Goal: Complete application form

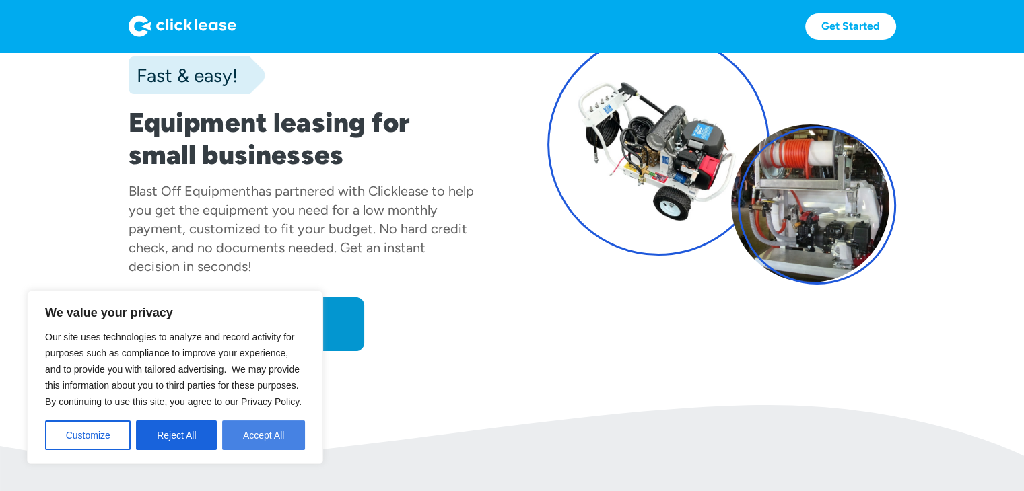
click at [259, 434] on button "Accept All" at bounding box center [263, 436] width 83 height 30
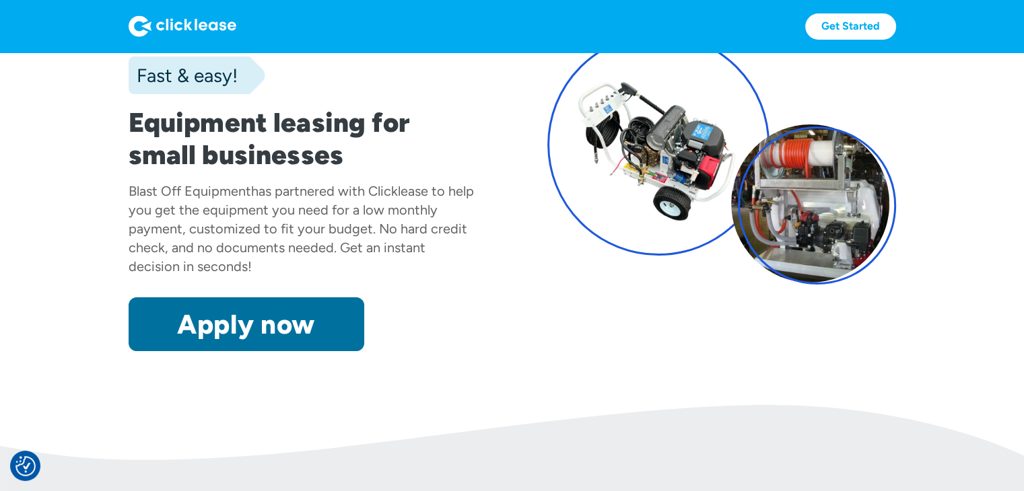
click at [248, 325] on link "Apply now" at bounding box center [247, 325] width 236 height 54
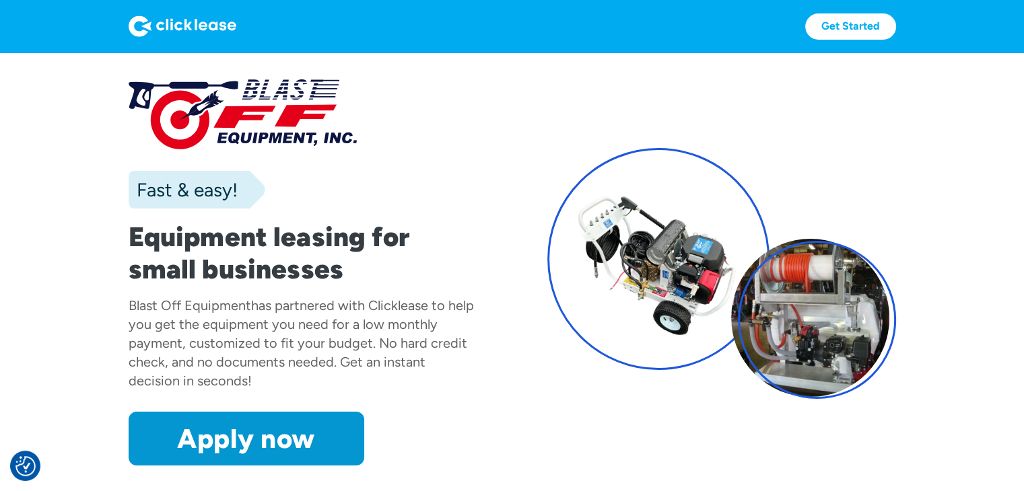
click at [650, 139] on div "Fast & easy! Equipment leasing for small businesses Blast Off Equipment has par…" at bounding box center [512, 272] width 767 height 386
click at [856, 34] on link "Get Started" at bounding box center [850, 26] width 91 height 26
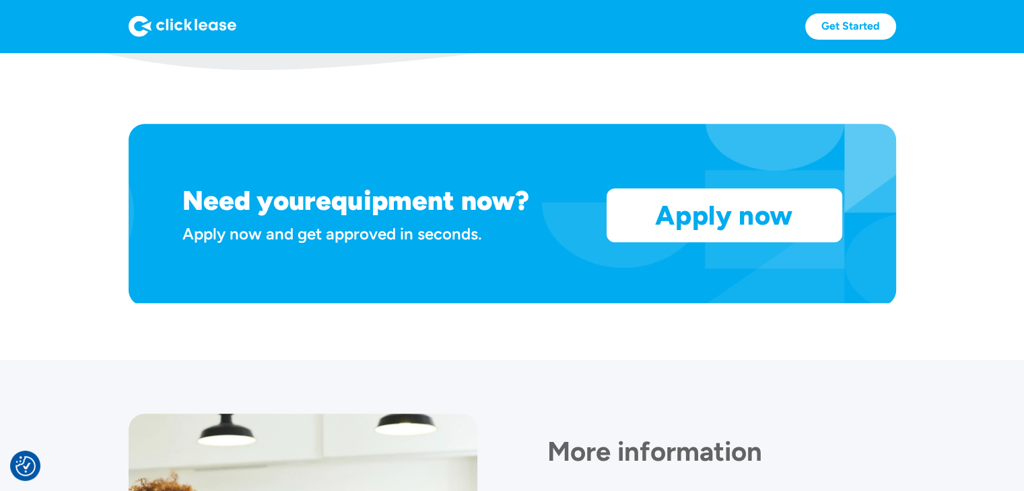
scroll to position [1151, 0]
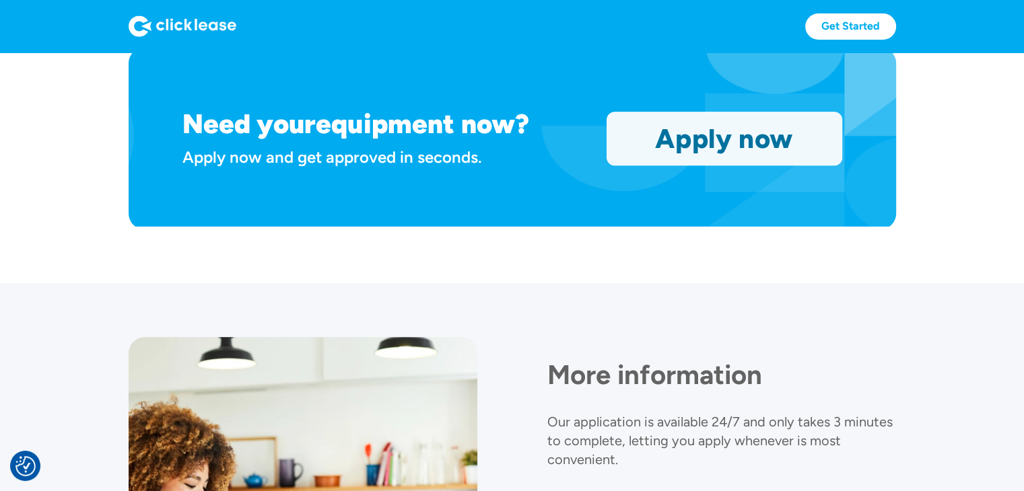
click at [649, 142] on link "Apply now" at bounding box center [724, 138] width 234 height 53
